Goal: Information Seeking & Learning: Learn about a topic

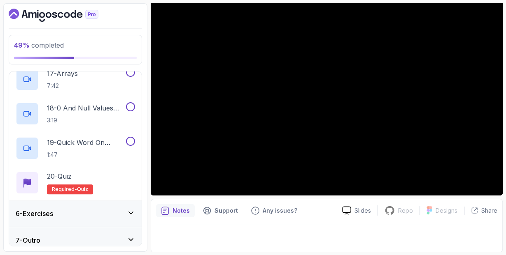
scroll to position [701, 0]
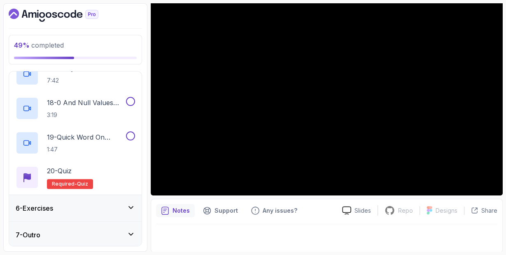
click at [132, 208] on icon at bounding box center [131, 208] width 8 height 8
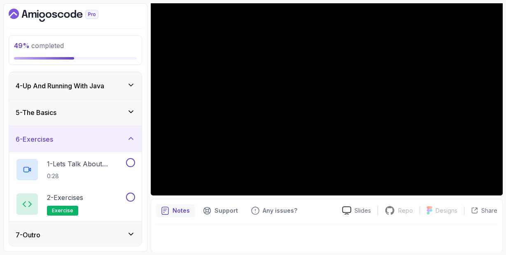
scroll to position [0, 0]
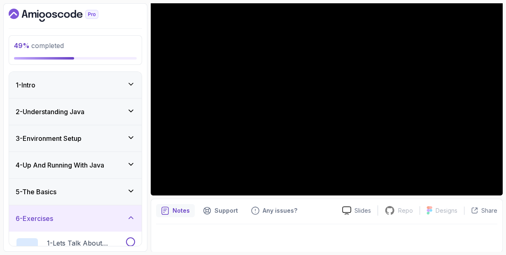
click at [26, 19] on icon "Dashboard" at bounding box center [54, 15] width 90 height 13
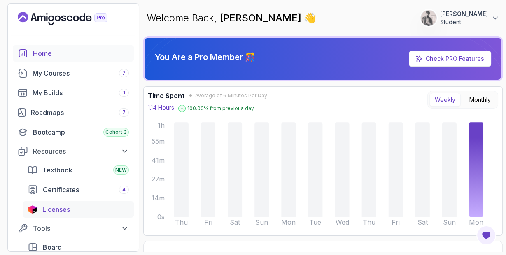
click at [111, 213] on div "Licenses" at bounding box center [85, 210] width 86 height 10
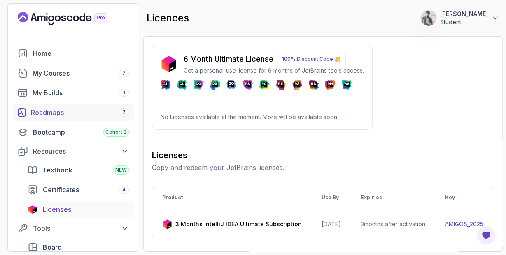
click at [103, 109] on div "Roadmaps 7" at bounding box center [80, 113] width 98 height 10
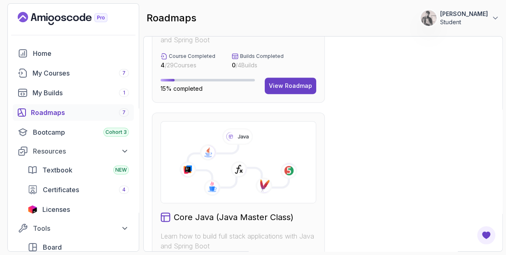
scroll to position [410, 0]
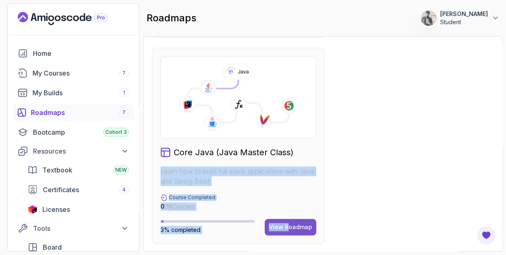
drag, startPoint x: 299, startPoint y: 150, endPoint x: 295, endPoint y: 222, distance: 72.5
click at [295, 222] on div "Core Java (Java Master Class) Learn how to build full stack applications with J…" at bounding box center [238, 146] width 173 height 197
click at [295, 223] on div "View Roadmap" at bounding box center [290, 227] width 43 height 8
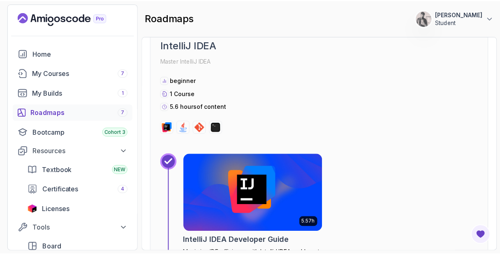
scroll to position [670, 0]
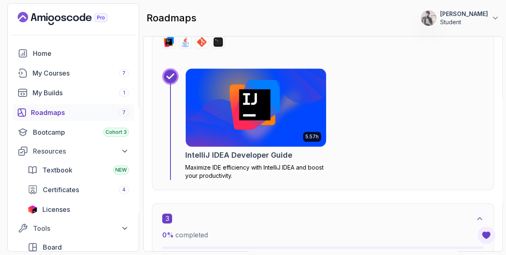
click at [248, 110] on img at bounding box center [255, 108] width 147 height 82
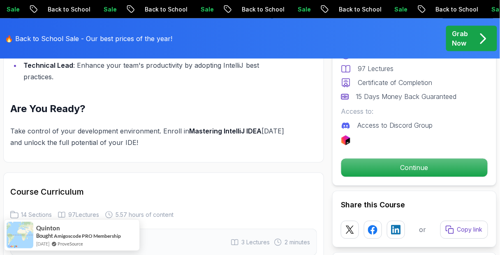
scroll to position [1129, 0]
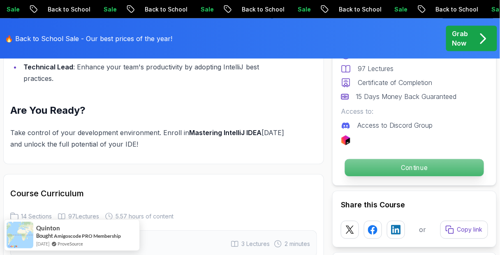
click at [388, 173] on p "Continue" at bounding box center [414, 168] width 139 height 17
